Goal: Transaction & Acquisition: Subscribe to service/newsletter

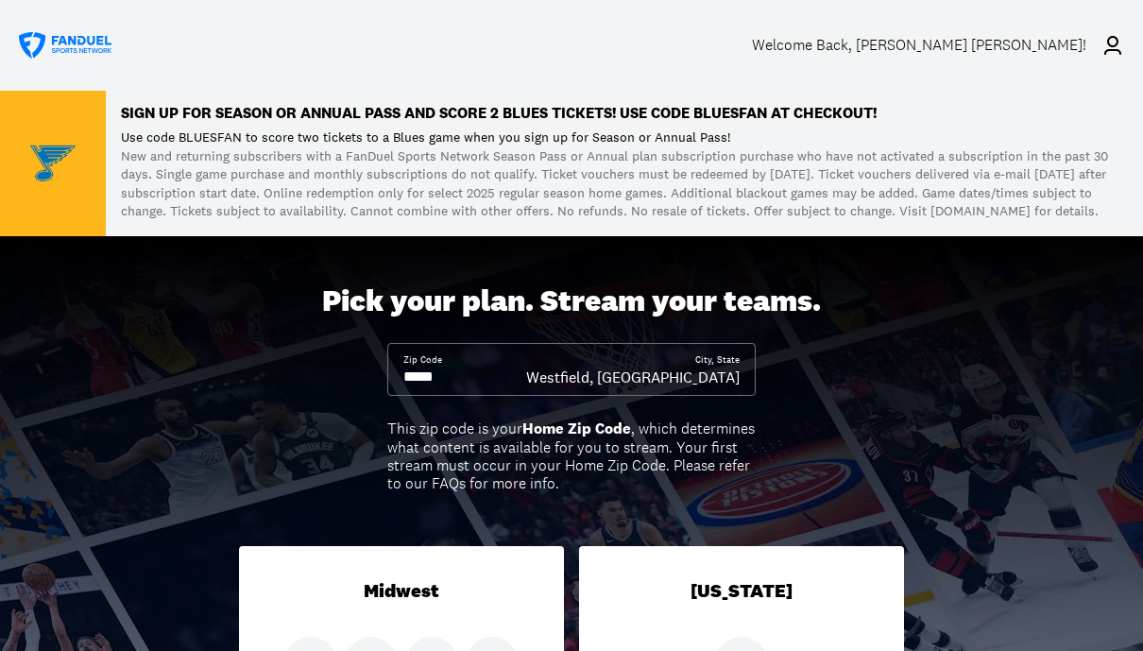
click at [1112, 57] on div "Welcome Back , [PERSON_NAME] [PERSON_NAME]!" at bounding box center [938, 45] width 372 height 53
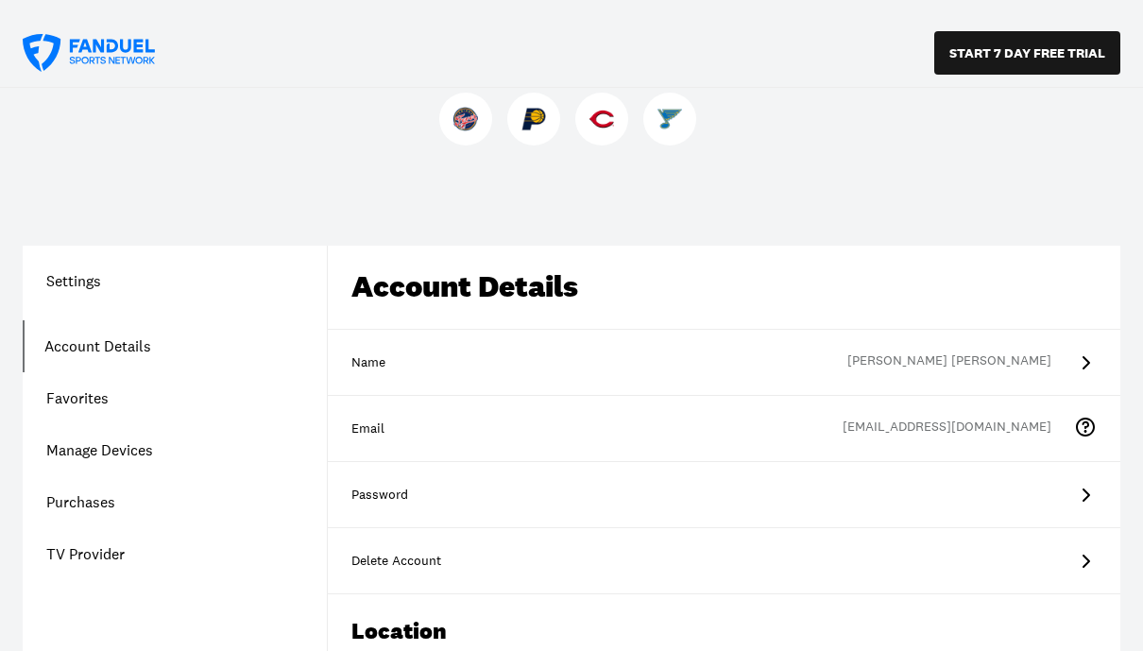
click at [1030, 46] on button "START 7 DAY FREE TRIAL" at bounding box center [1027, 52] width 186 height 43
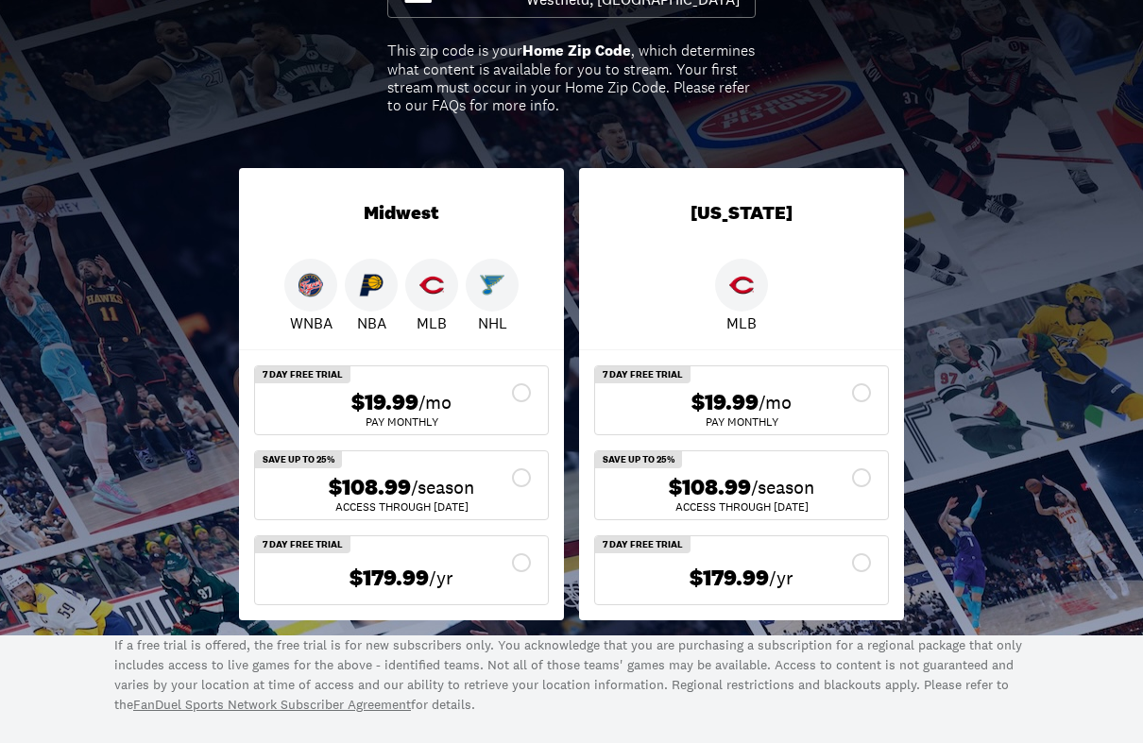
scroll to position [447, 0]
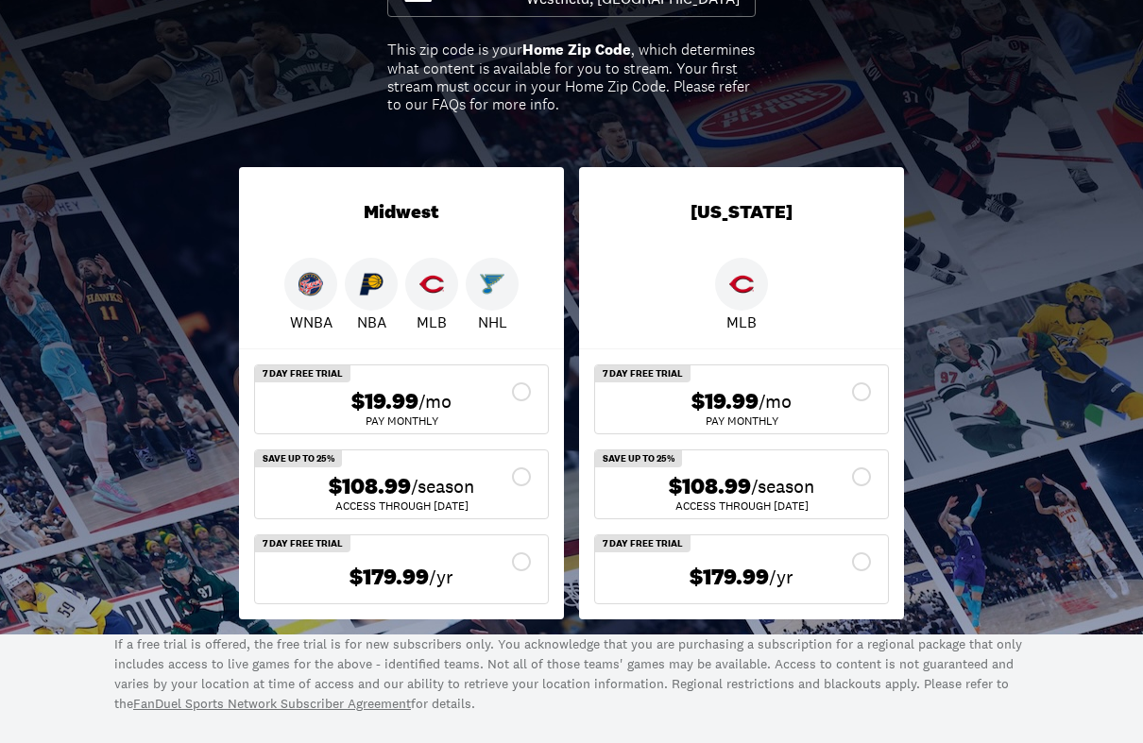
click at [521, 398] on icon at bounding box center [521, 392] width 19 height 19
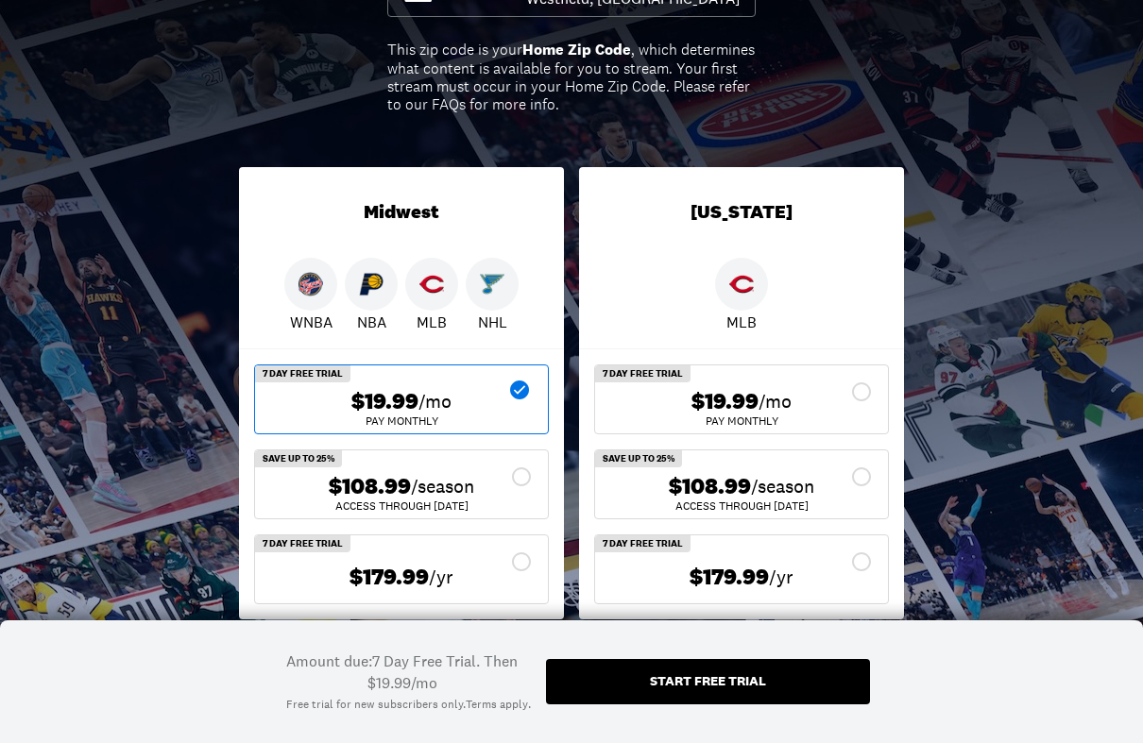
click at [742, 650] on div "Start free trial" at bounding box center [708, 680] width 116 height 13
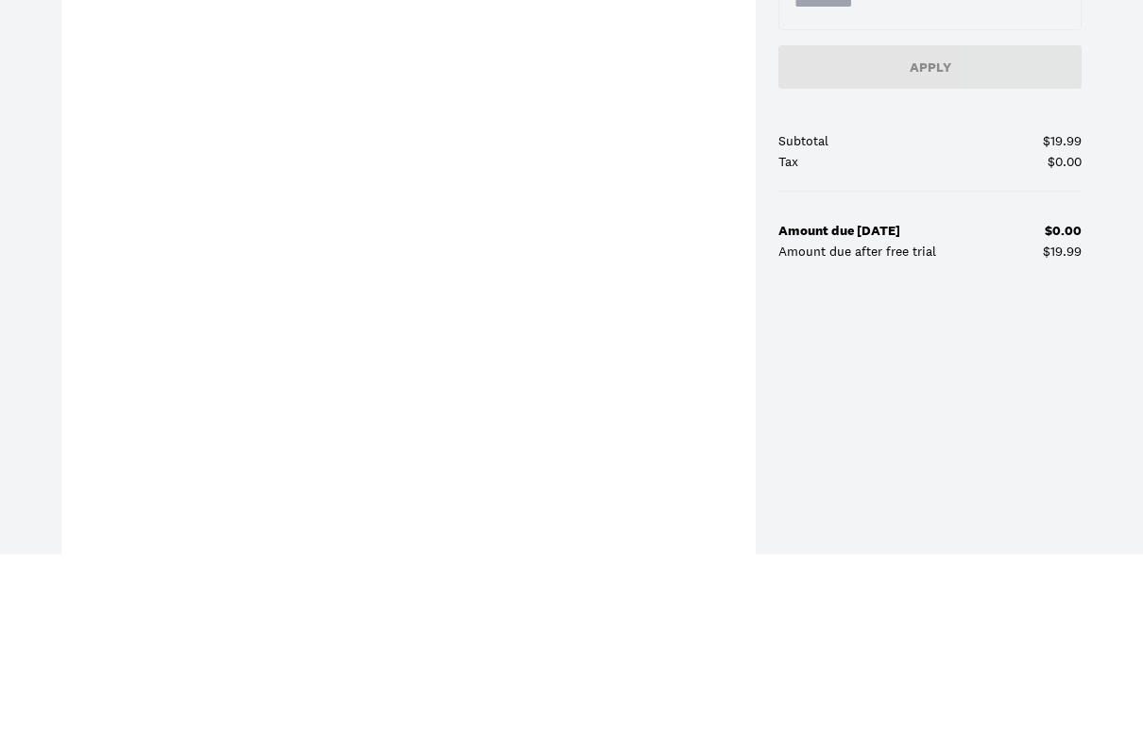
scroll to position [687, 0]
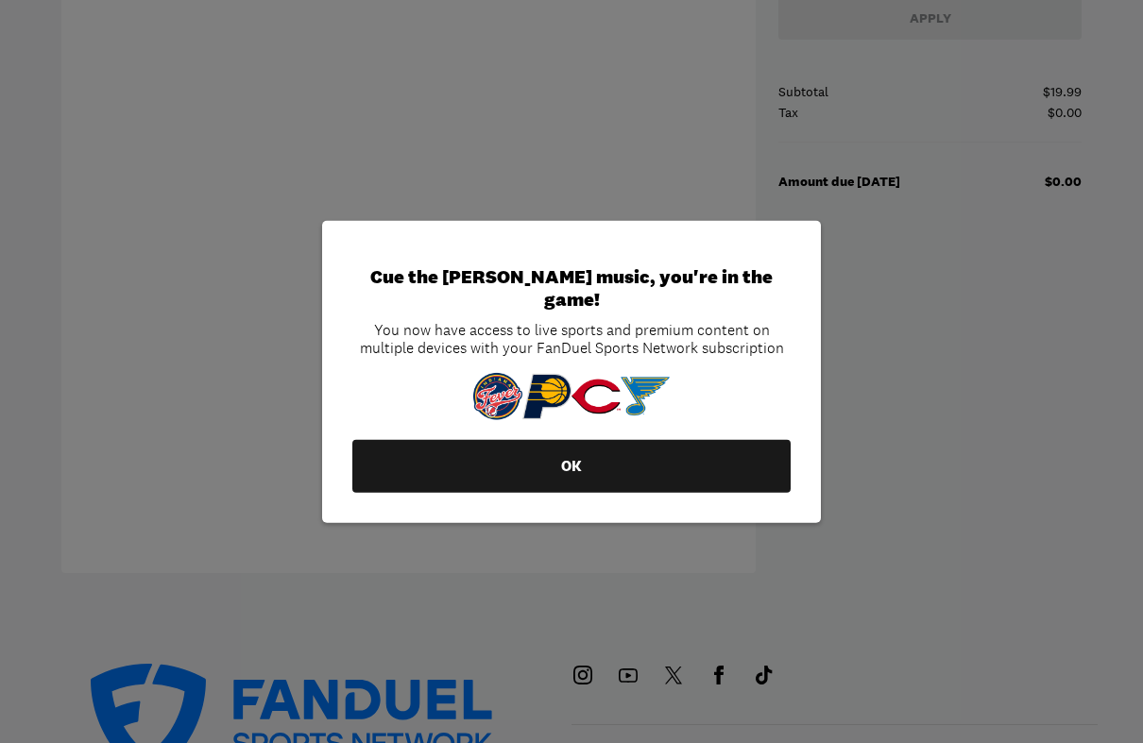
click at [603, 455] on button "OK" at bounding box center [571, 466] width 438 height 53
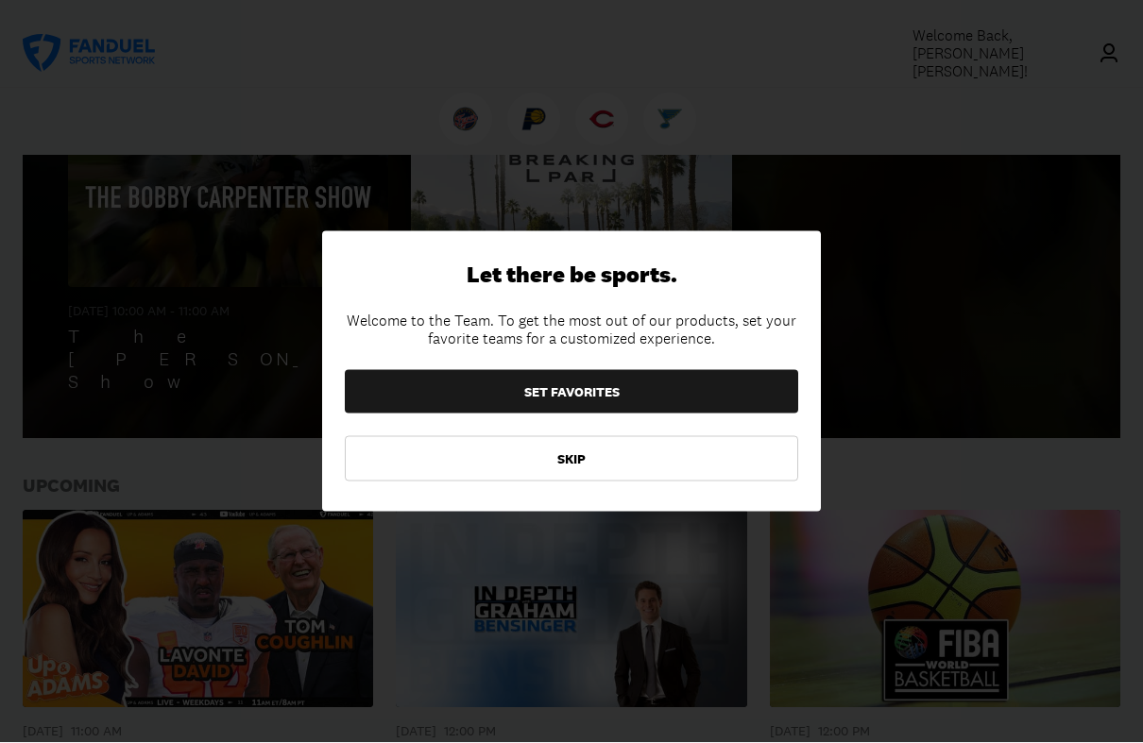
scroll to position [624, 0]
click at [655, 389] on button "SET FAVORITES" at bounding box center [571, 391] width 453 height 43
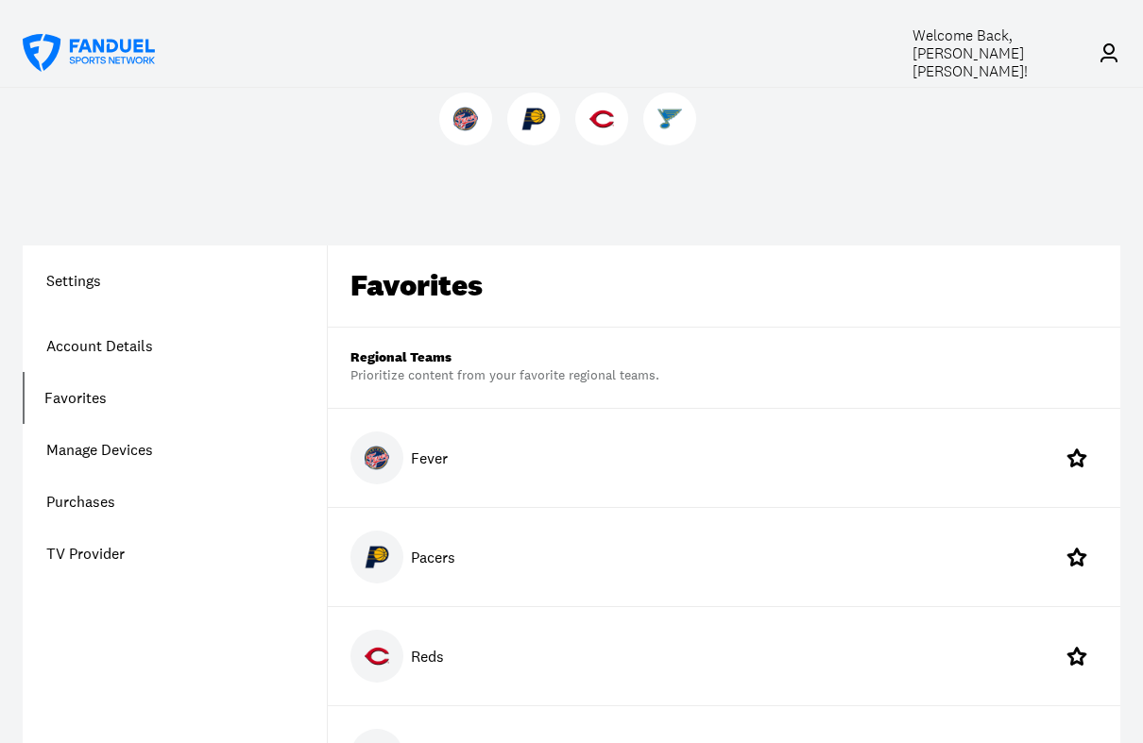
click at [496, 553] on div "Pacers" at bounding box center [724, 557] width 793 height 98
click at [1082, 559] on icon at bounding box center [1076, 557] width 19 height 18
click at [1083, 549] on icon at bounding box center [1077, 557] width 23 height 23
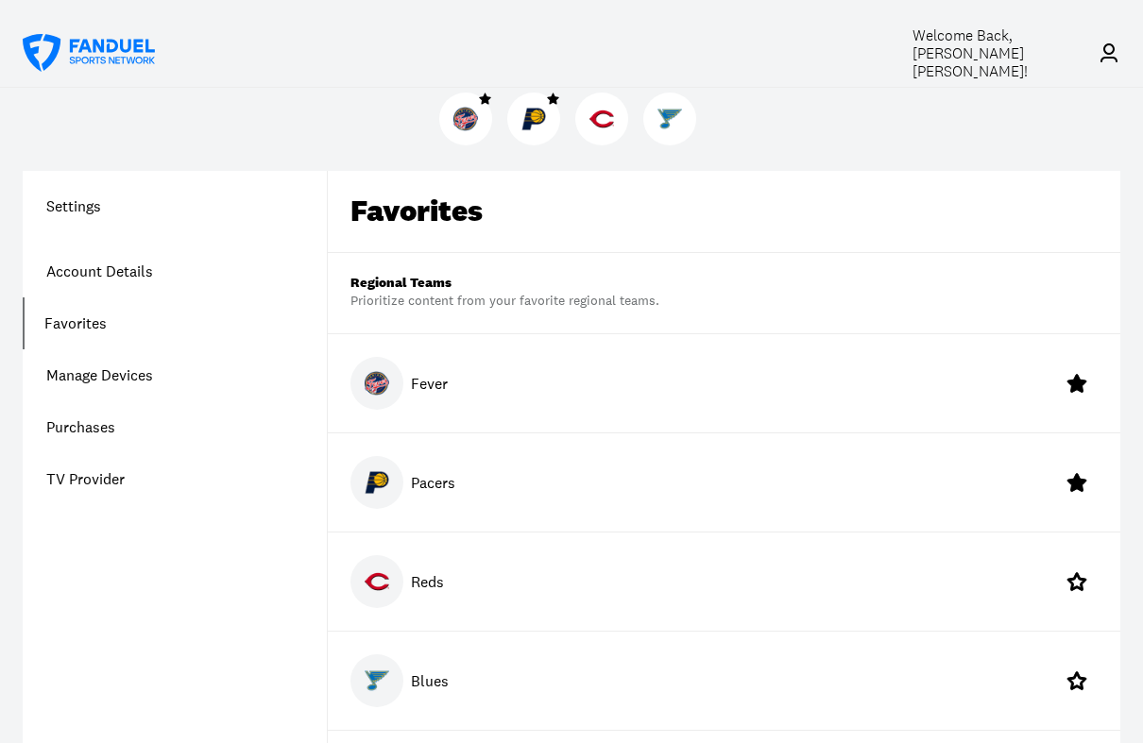
scroll to position [86, 0]
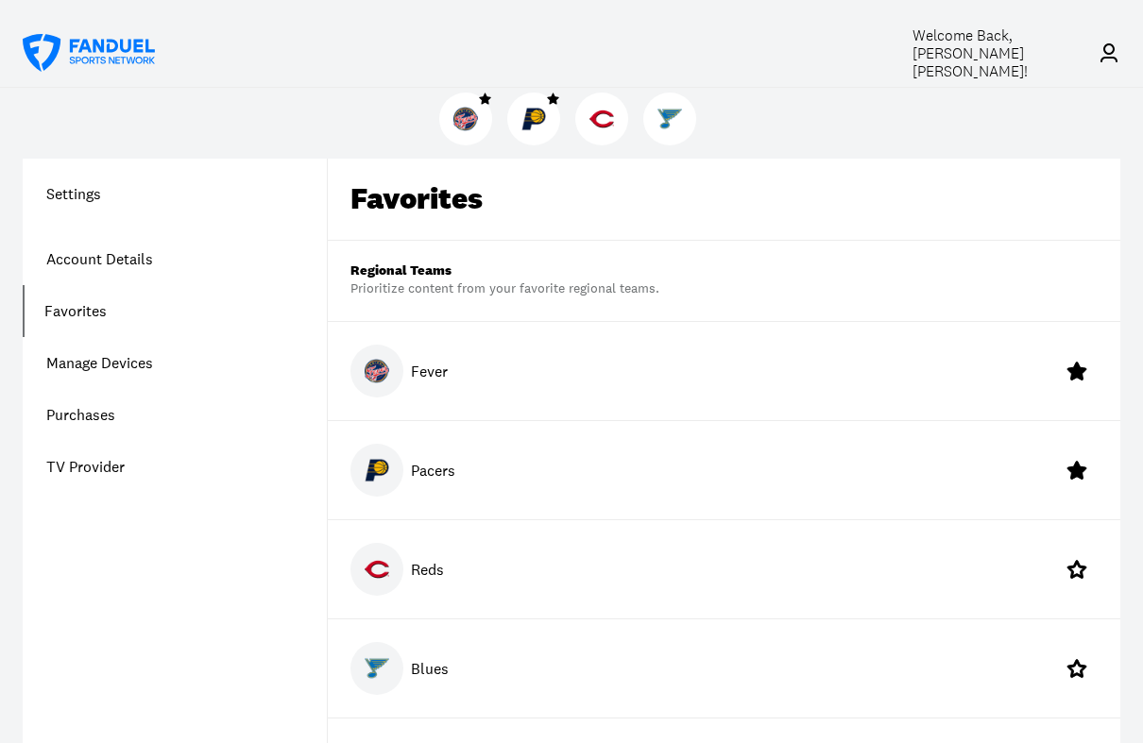
click at [136, 273] on link "Account Details" at bounding box center [175, 260] width 304 height 52
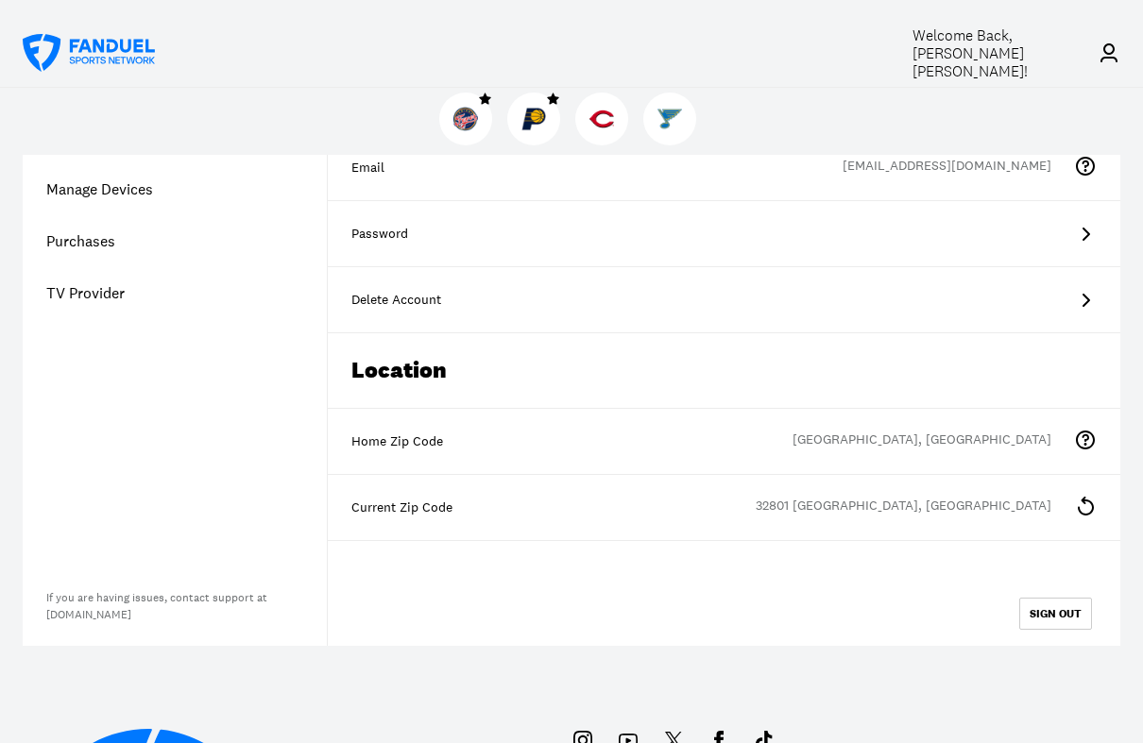
scroll to position [262, 0]
click at [1063, 613] on button "SIGN OUT" at bounding box center [1055, 613] width 73 height 32
